Goal: Transaction & Acquisition: Purchase product/service

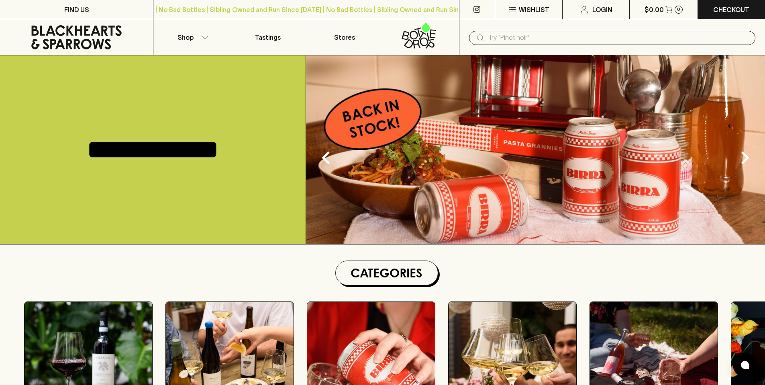
click at [566, 41] on input "text" at bounding box center [618, 37] width 261 height 13
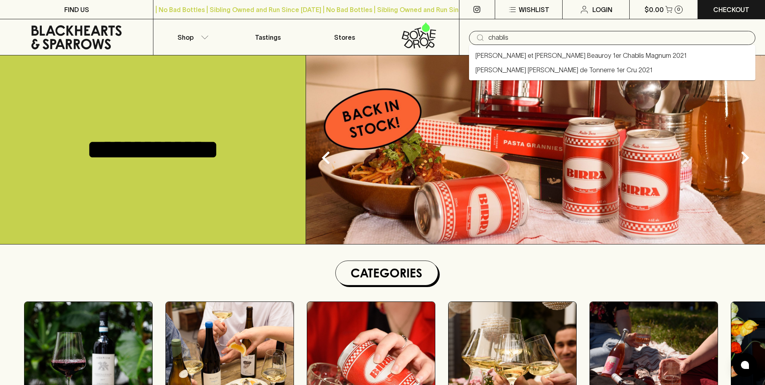
type input "chablis"
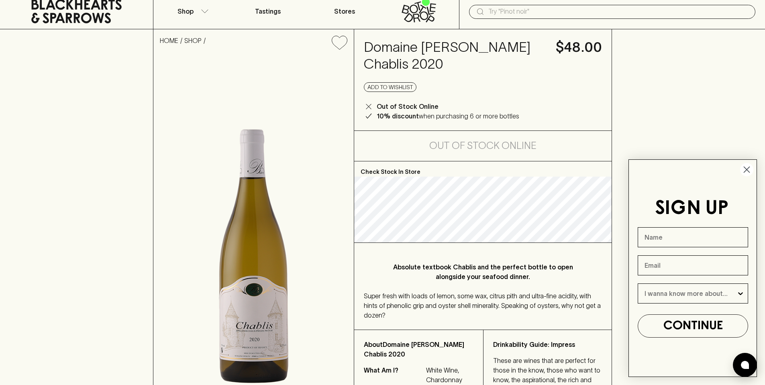
scroll to position [40, 0]
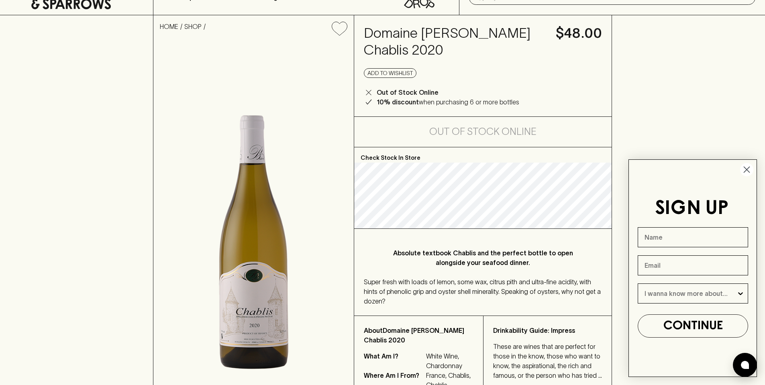
click at [749, 171] on circle "Close dialog" at bounding box center [746, 169] width 13 height 13
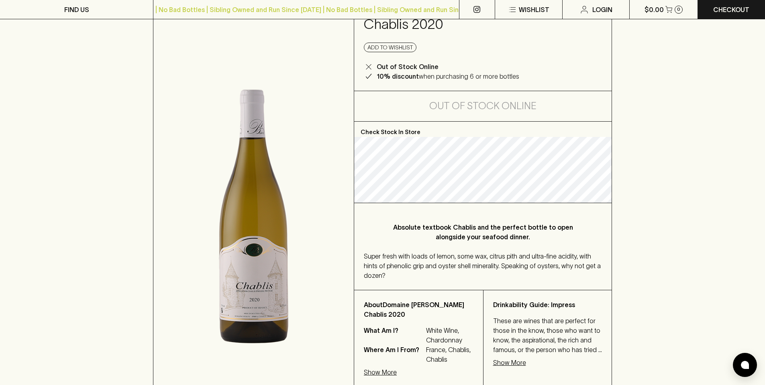
scroll to position [80, 0]
